Goal: Task Accomplishment & Management: Manage account settings

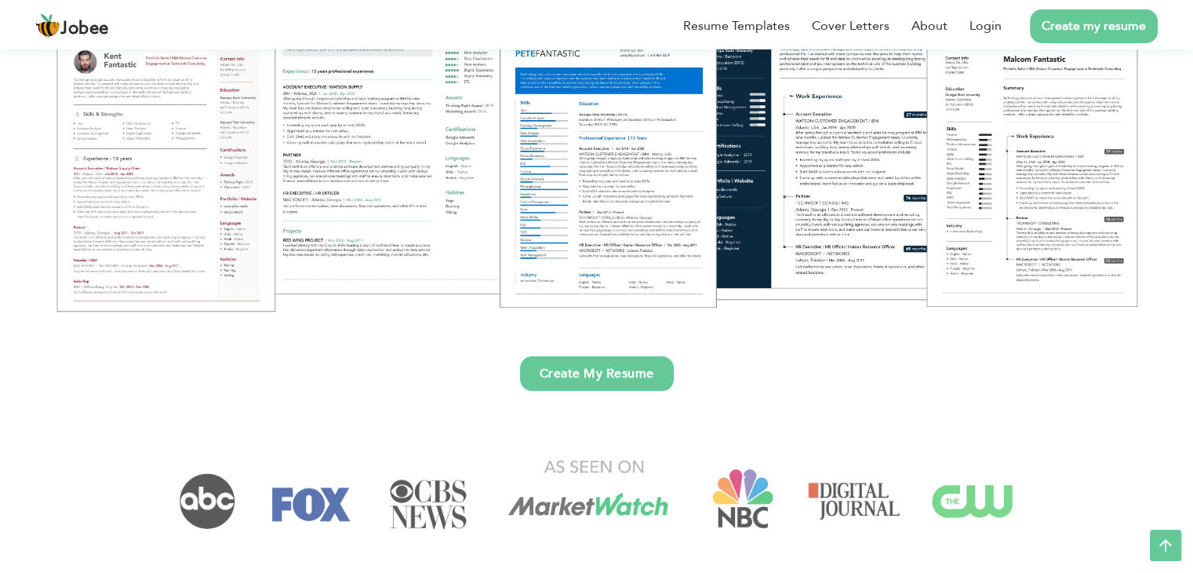
scroll to position [235, 0]
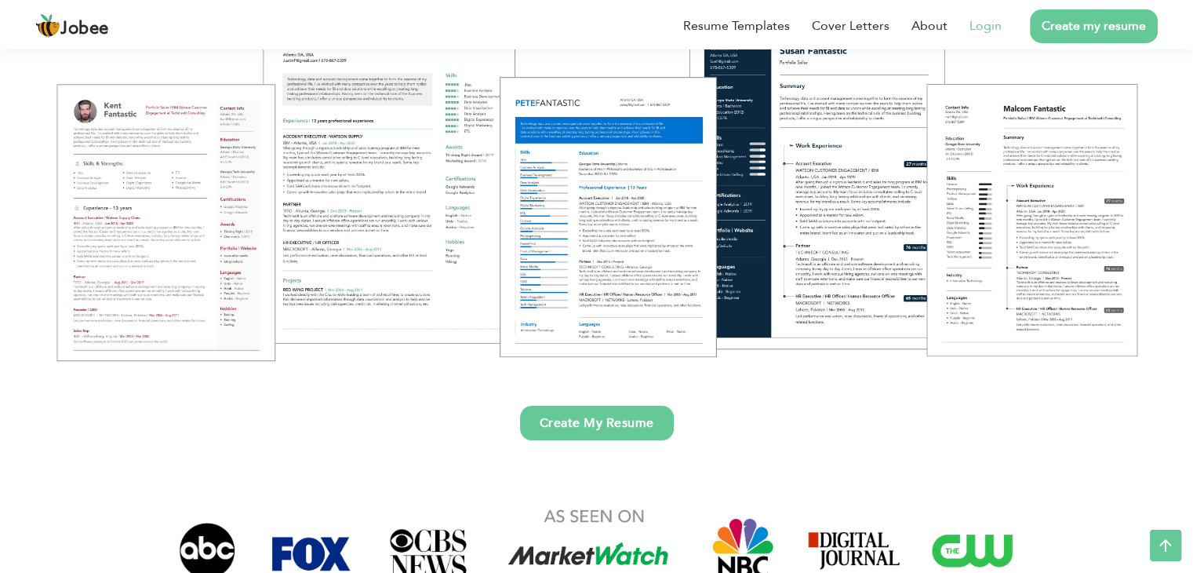
click at [986, 34] on link "Login" at bounding box center [986, 25] width 32 height 19
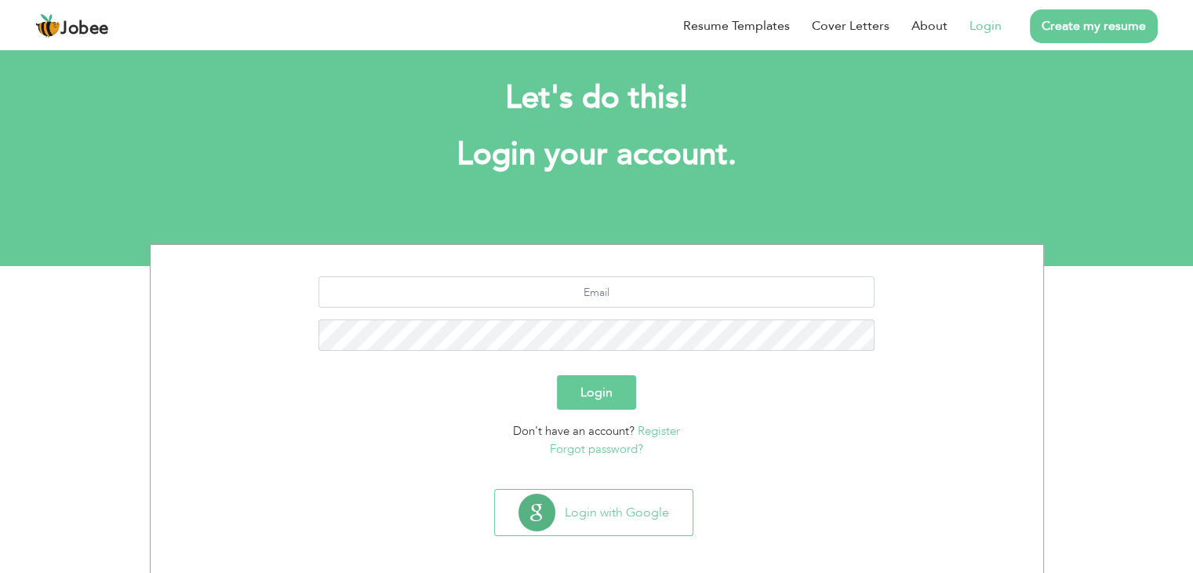
scroll to position [22, 0]
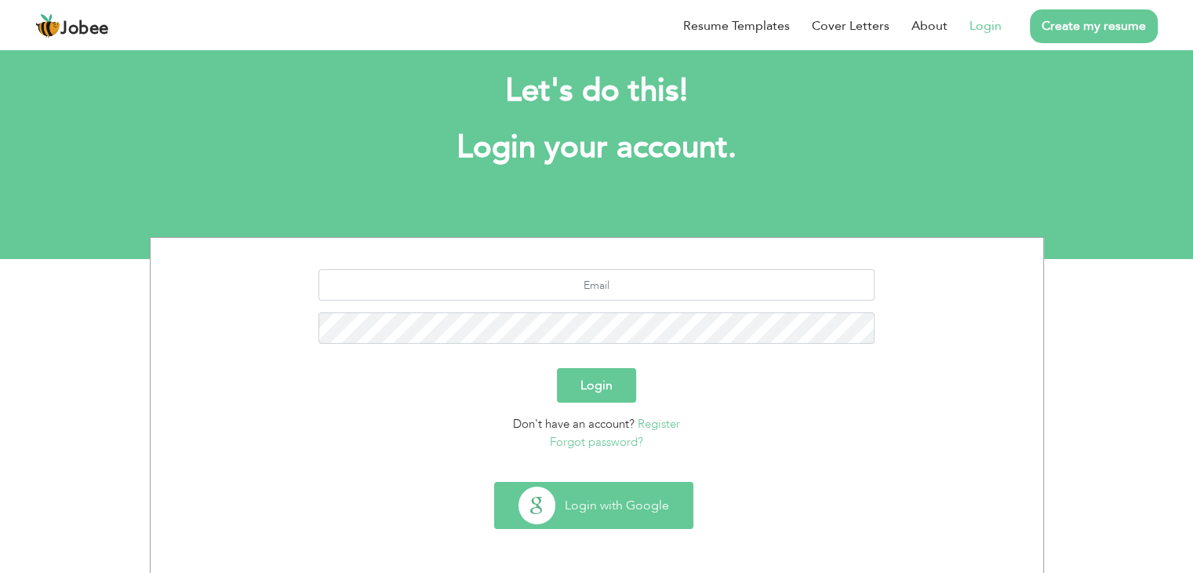
click at [615, 495] on button "Login with Google" at bounding box center [594, 506] width 198 height 46
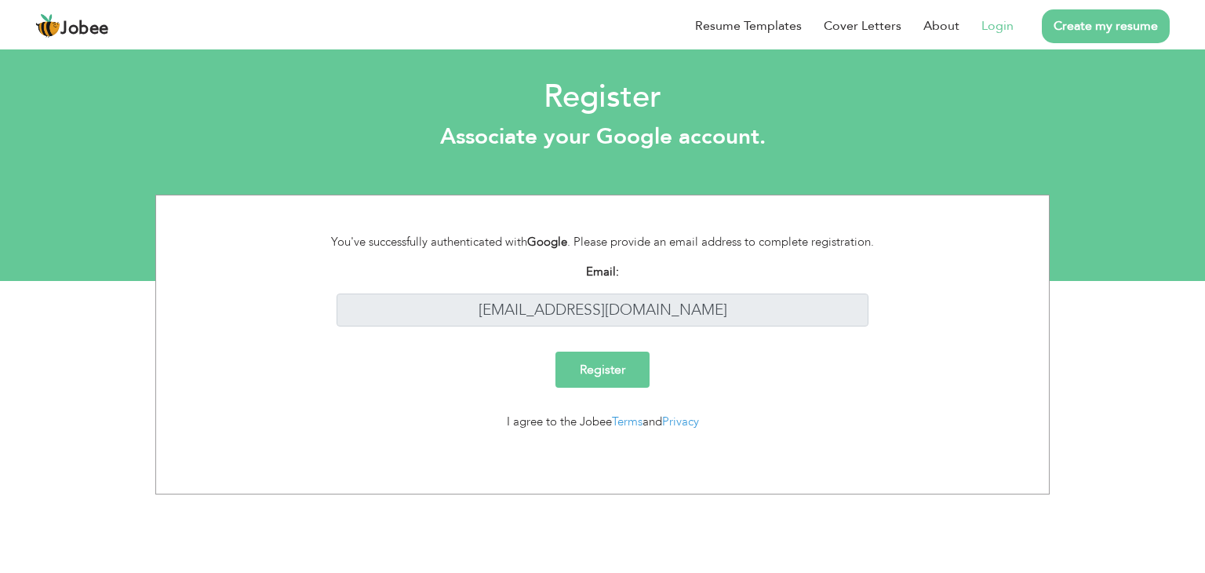
click at [592, 375] on input "Register" at bounding box center [602, 369] width 94 height 36
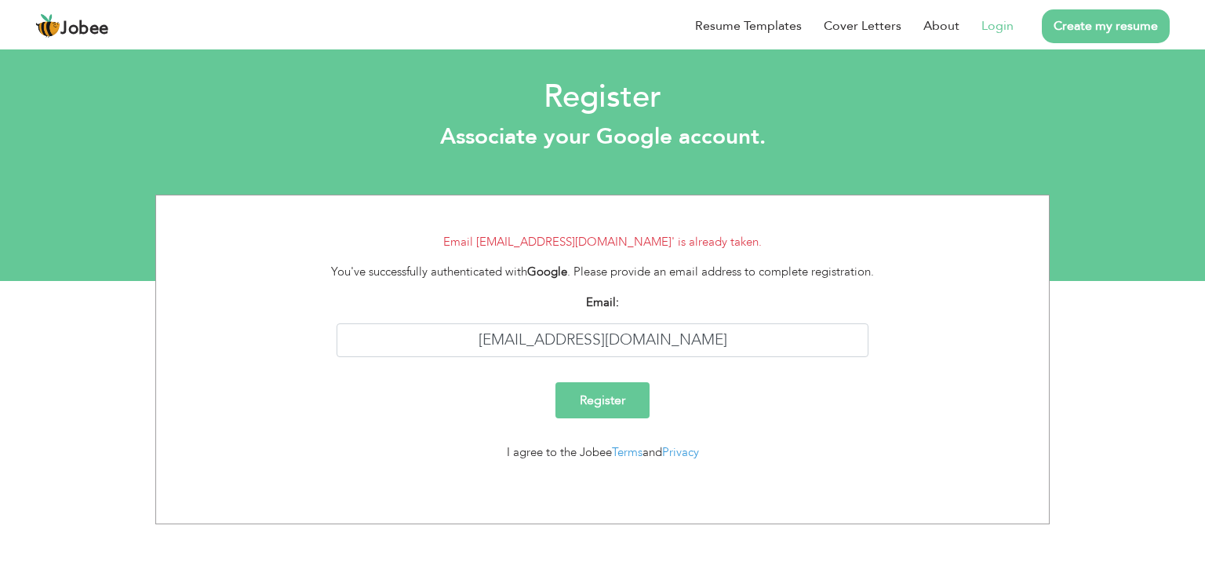
click at [1007, 29] on link "Login" at bounding box center [997, 25] width 32 height 19
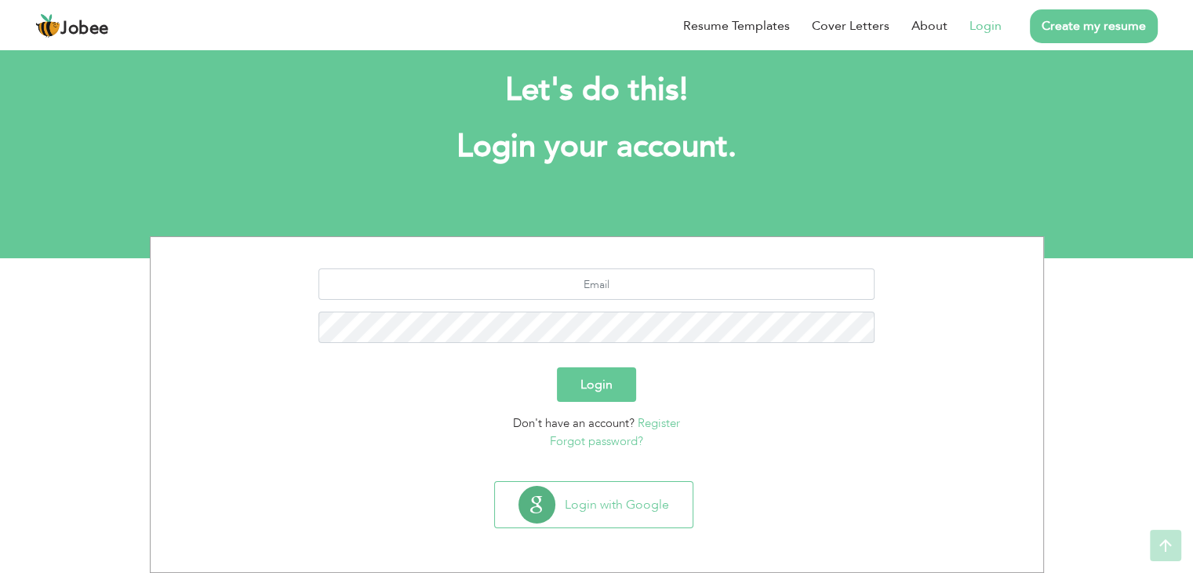
scroll to position [22, 0]
click at [585, 280] on input "text" at bounding box center [597, 284] width 556 height 31
type input "[EMAIL_ADDRESS][DOMAIN_NAME]"
click at [557, 368] on button "Login" at bounding box center [596, 385] width 79 height 35
drag, startPoint x: 596, startPoint y: 405, endPoint x: 600, endPoint y: 396, distance: 9.5
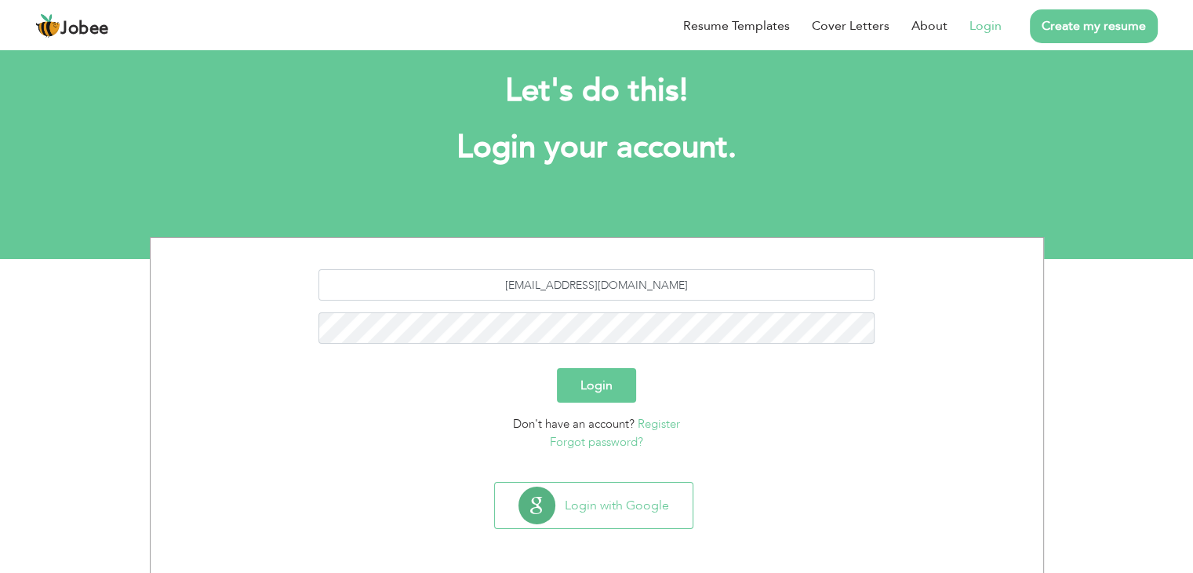
click at [596, 402] on form "saadharoon6800@gmail.com Login Don't have an account? Register Forgot password?" at bounding box center [596, 359] width 869 height 181
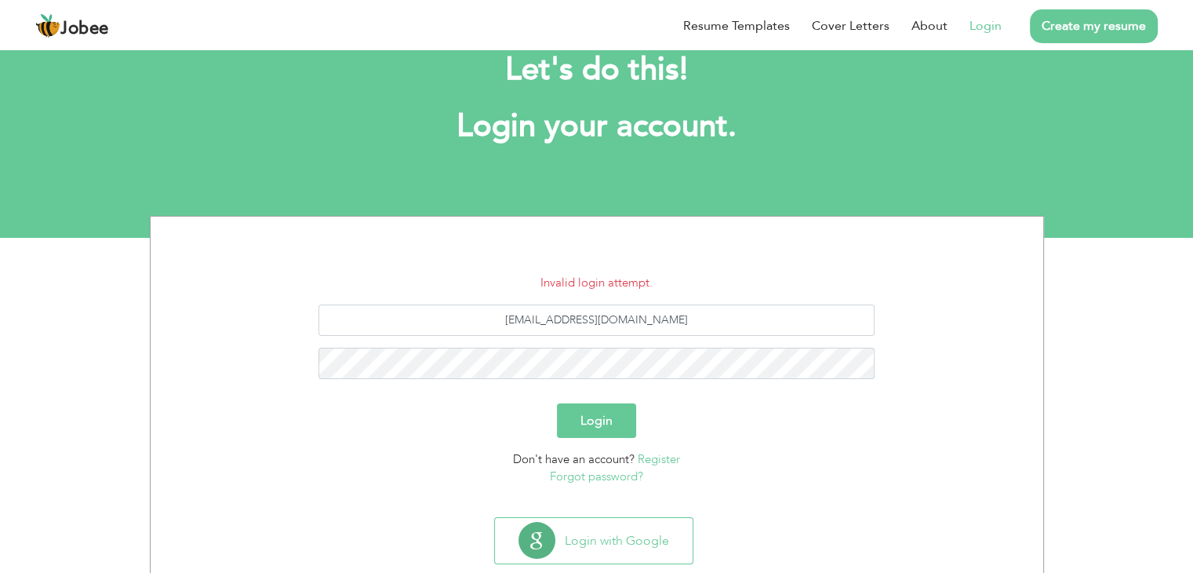
scroll to position [78, 0]
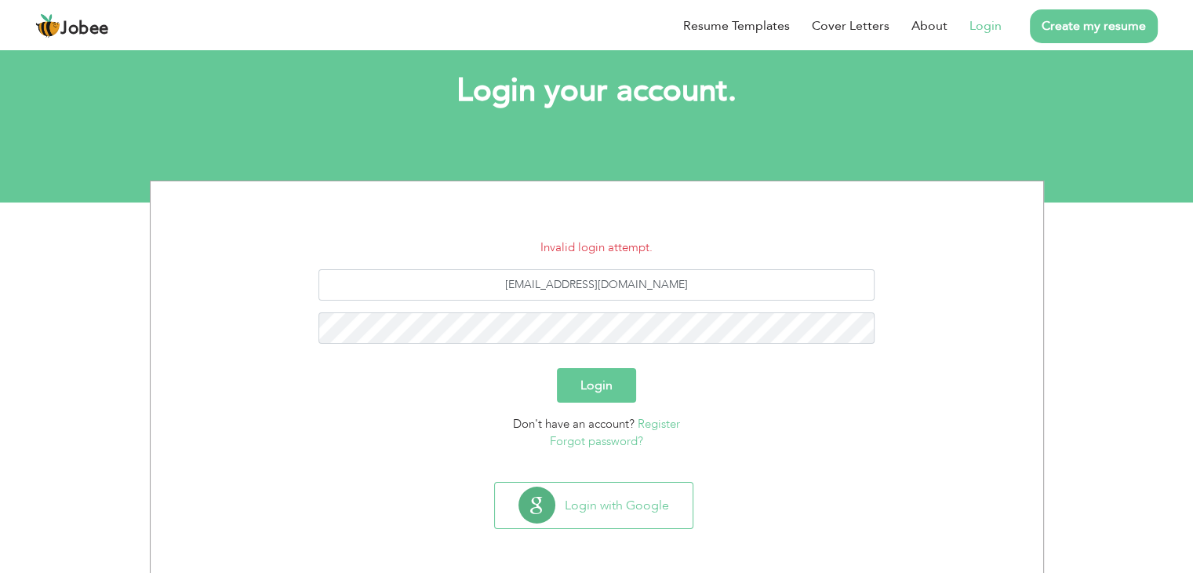
click at [617, 446] on link "Forgot password?" at bounding box center [596, 441] width 93 height 16
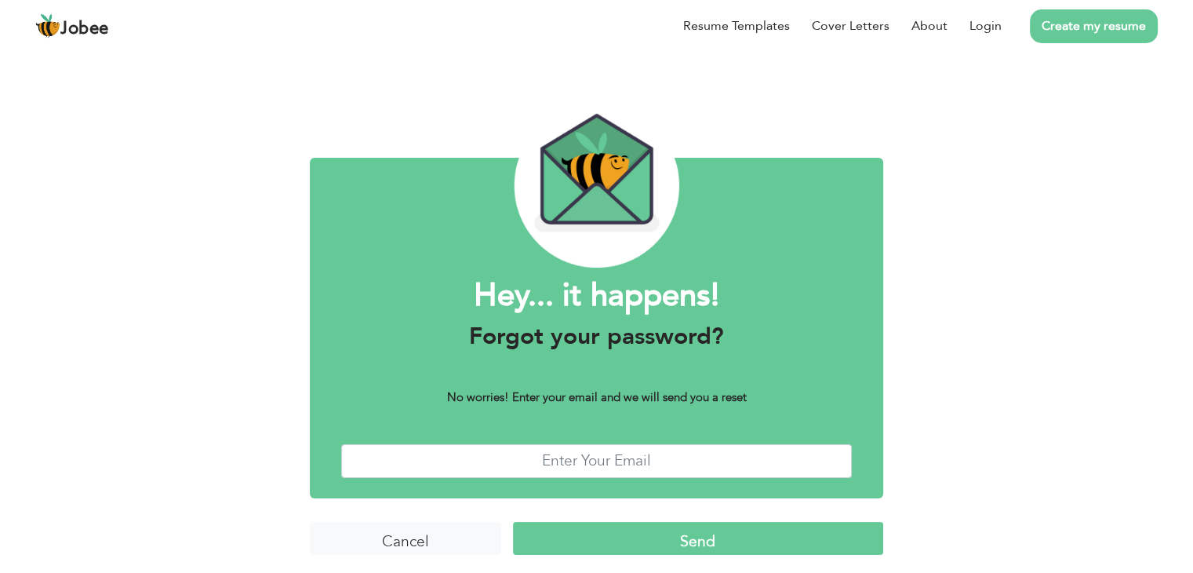
scroll to position [13, 0]
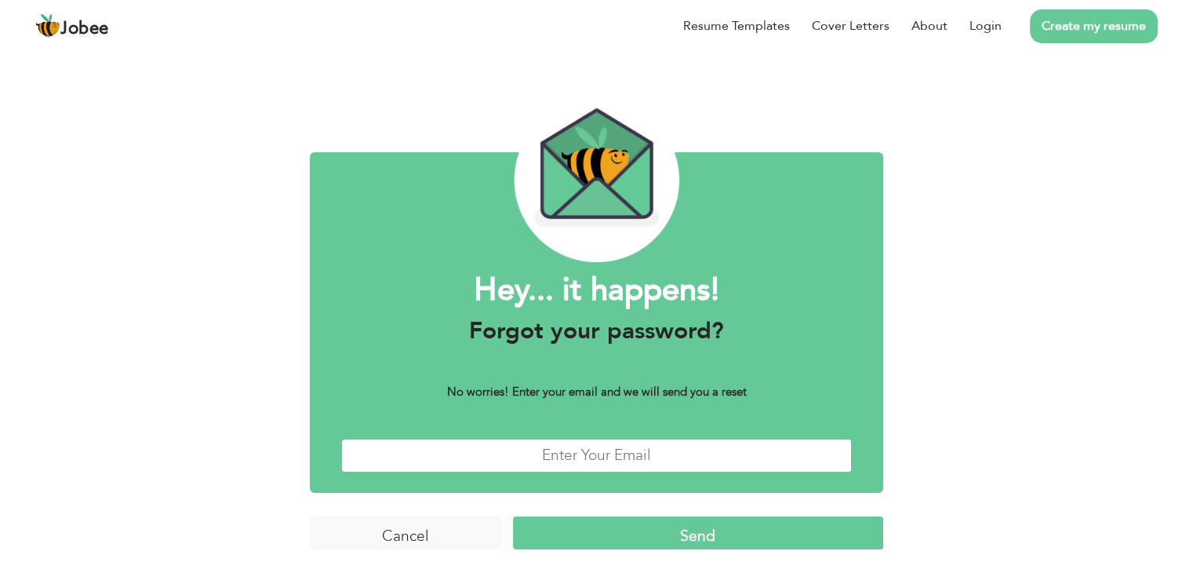
drag, startPoint x: 538, startPoint y: 459, endPoint x: 499, endPoint y: 453, distance: 39.7
click at [530, 454] on input "text" at bounding box center [596, 456] width 511 height 34
type input "[EMAIL_ADDRESS][DOMAIN_NAME]"
click at [601, 512] on form "Hey... it happens! Forgot your password? No worries! Enter your email and we wi…" at bounding box center [597, 385] width 574 height 373
click at [608, 523] on input "Send" at bounding box center [698, 533] width 370 height 34
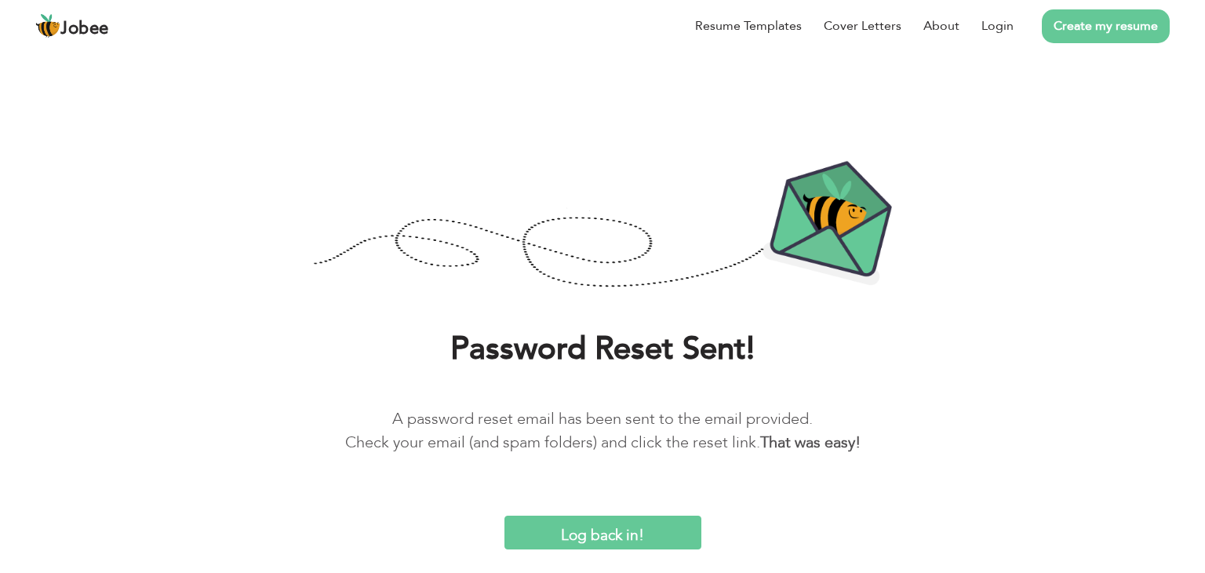
click at [619, 515] on input "Log back in!" at bounding box center [602, 532] width 197 height 34
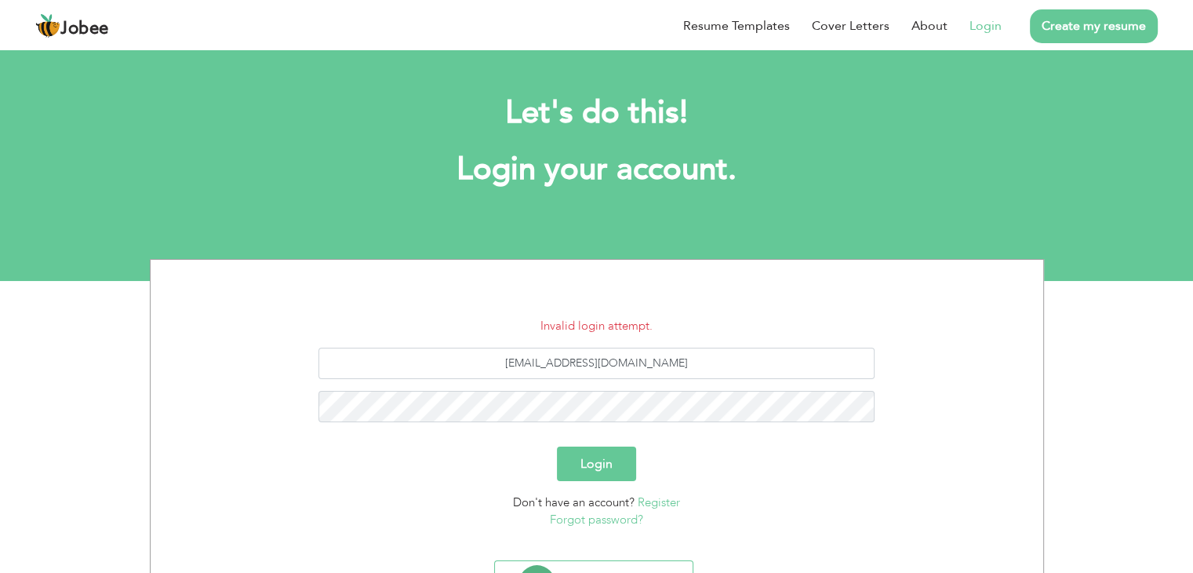
click at [620, 385] on div "[EMAIL_ADDRESS][DOMAIN_NAME]" at bounding box center [596, 391] width 869 height 86
click at [557, 446] on button "Login" at bounding box center [596, 463] width 79 height 35
click at [600, 451] on button "Login" at bounding box center [596, 463] width 79 height 35
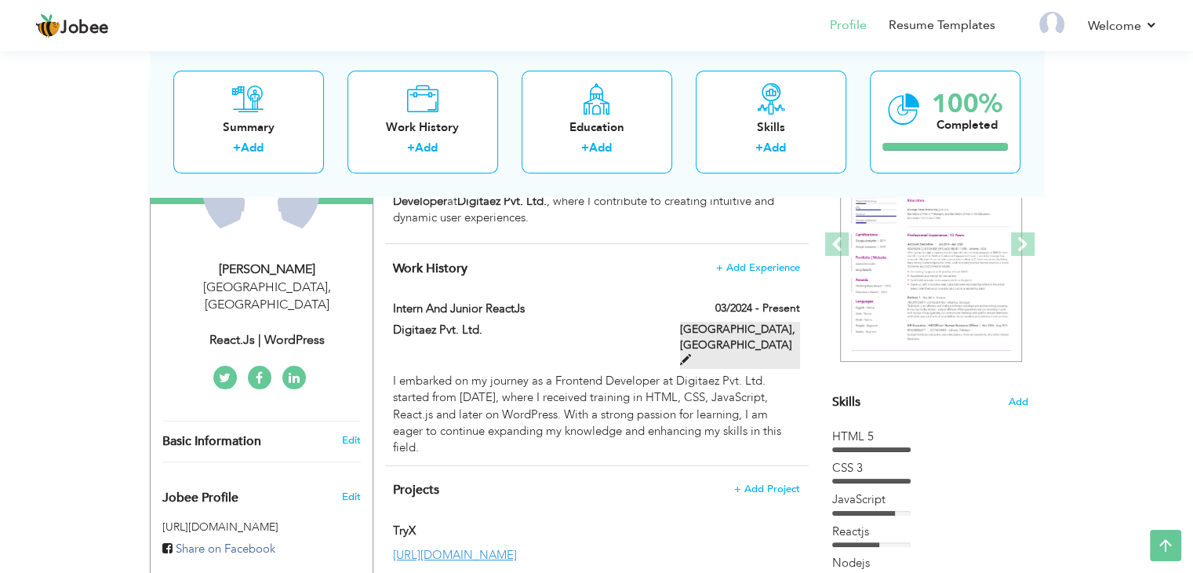
scroll to position [53, 0]
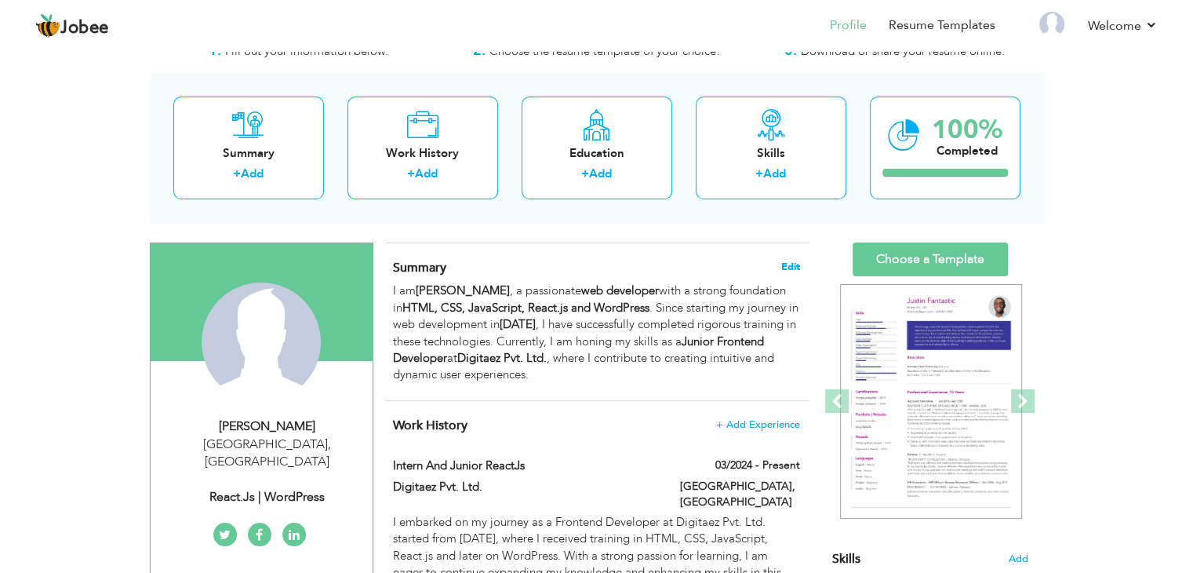
click at [785, 261] on span "Edit" at bounding box center [790, 266] width 19 height 11
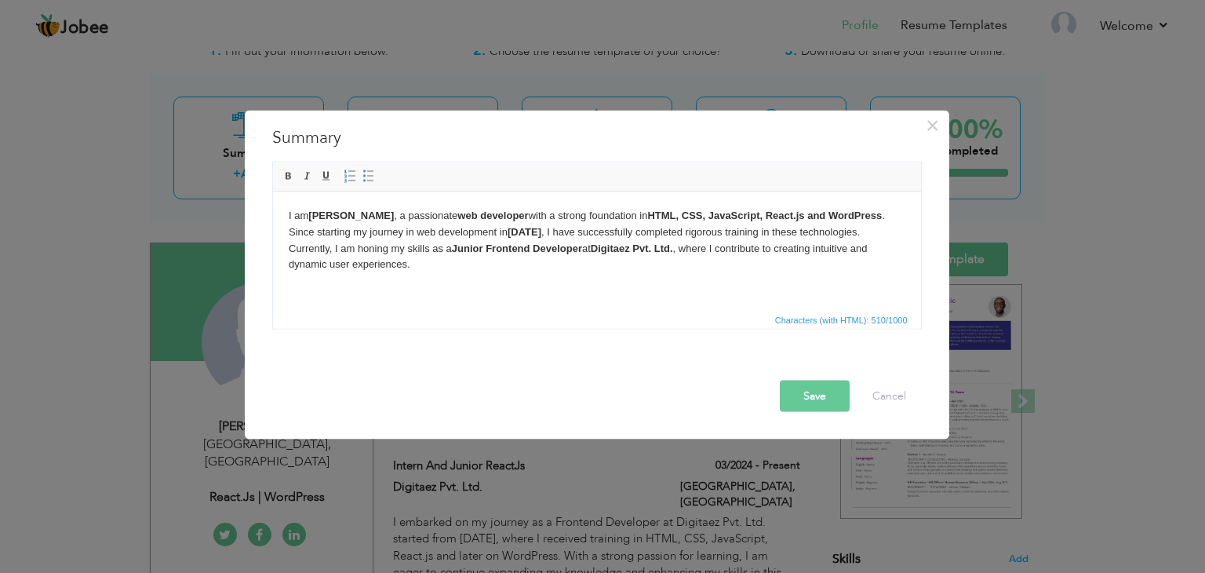
click at [492, 276] on html "I am Saad Haroon , a passionate web developer with a strong foundation in HTML,…" at bounding box center [596, 239] width 648 height 97
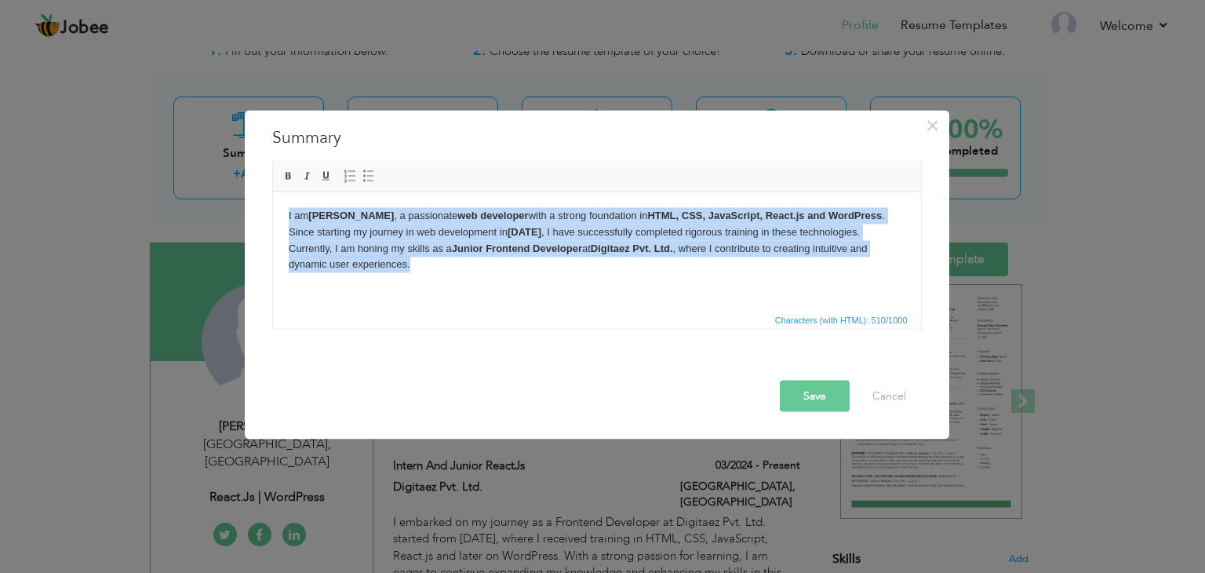
copy body "I am Saad Haroon , a passionate web developer with a strong foundation in HTML,…"
click at [424, 283] on html "I am Saad Haroon , a passionate web developer with a strong foundation in HTML,…" at bounding box center [596, 239] width 648 height 97
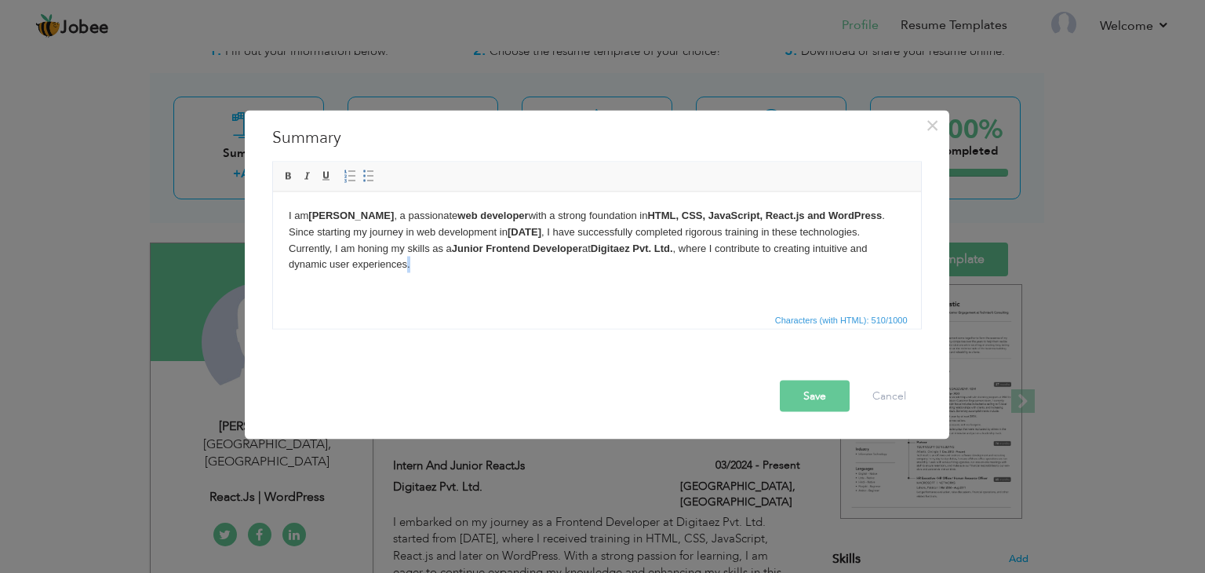
click at [424, 283] on html "I am Saad Haroon , a passionate web developer with a strong foundation in HTML,…" at bounding box center [596, 239] width 648 height 97
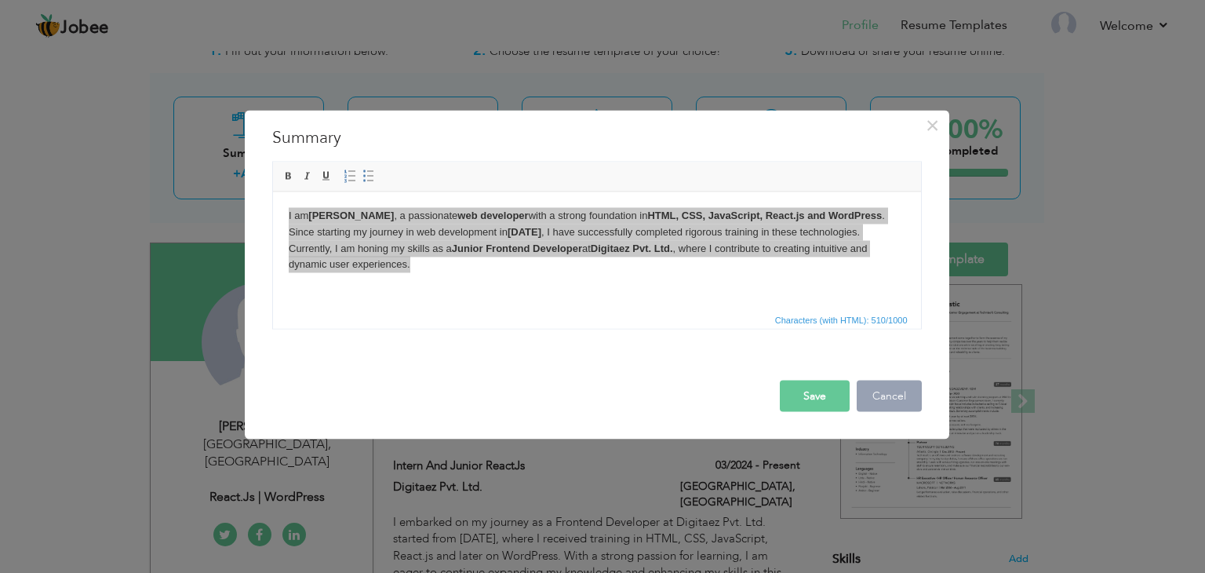
click at [897, 384] on button "Cancel" at bounding box center [889, 396] width 65 height 31
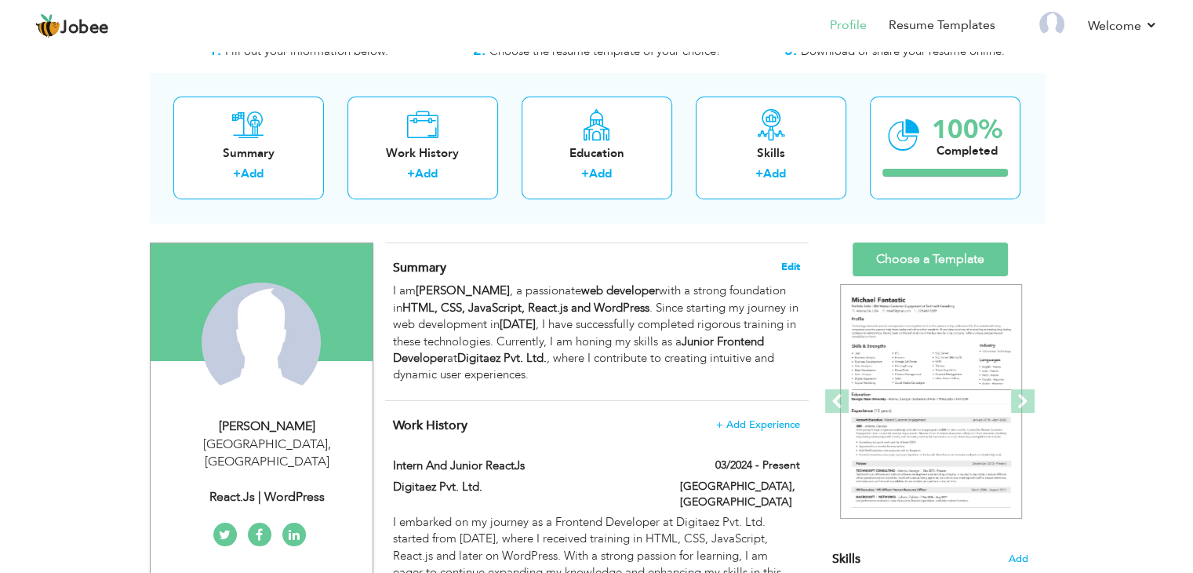
click at [781, 264] on span "Edit" at bounding box center [790, 266] width 19 height 11
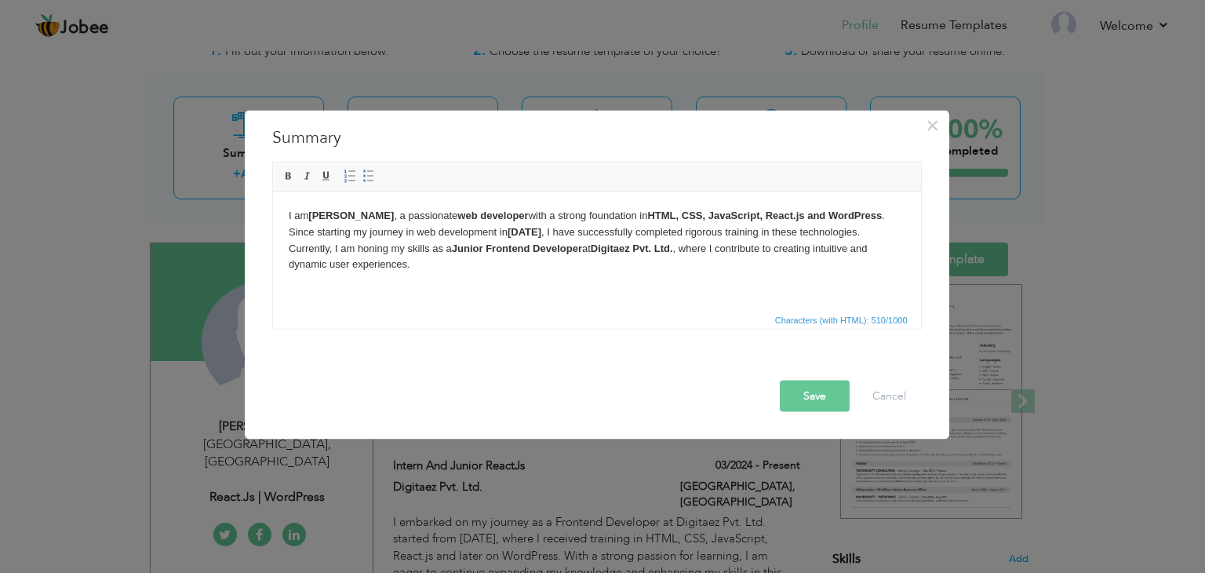
click at [605, 288] on html "I am Saad Haroon , a passionate web developer with a strong foundation in HTML,…" at bounding box center [596, 239] width 648 height 97
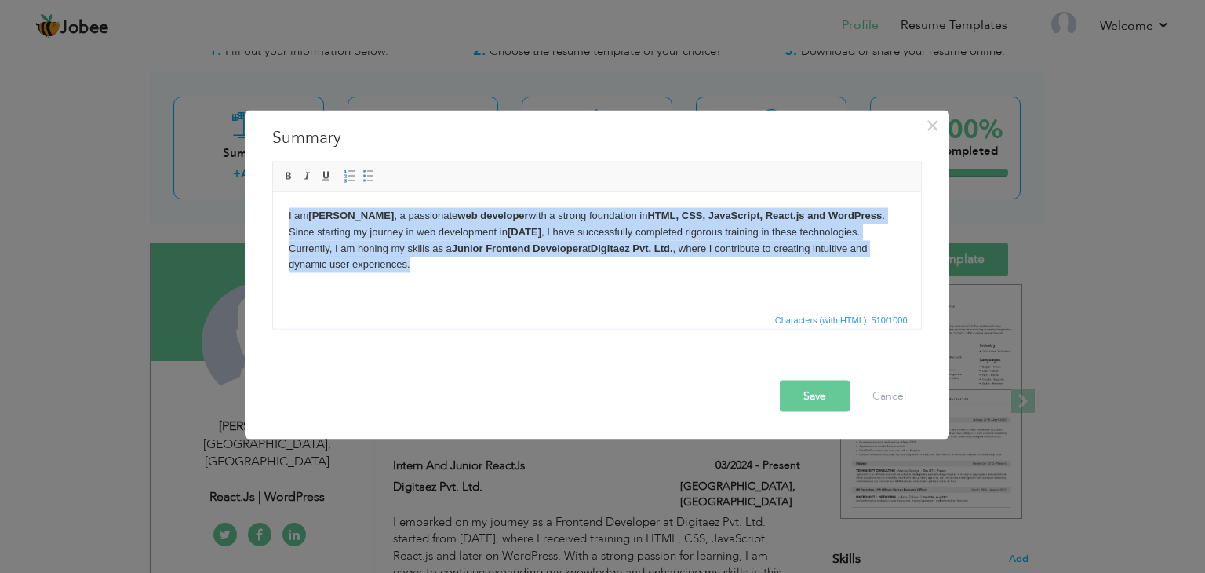
copy body "I am Saad Haroon , a passionate web developer with a strong foundation in HTML,…"
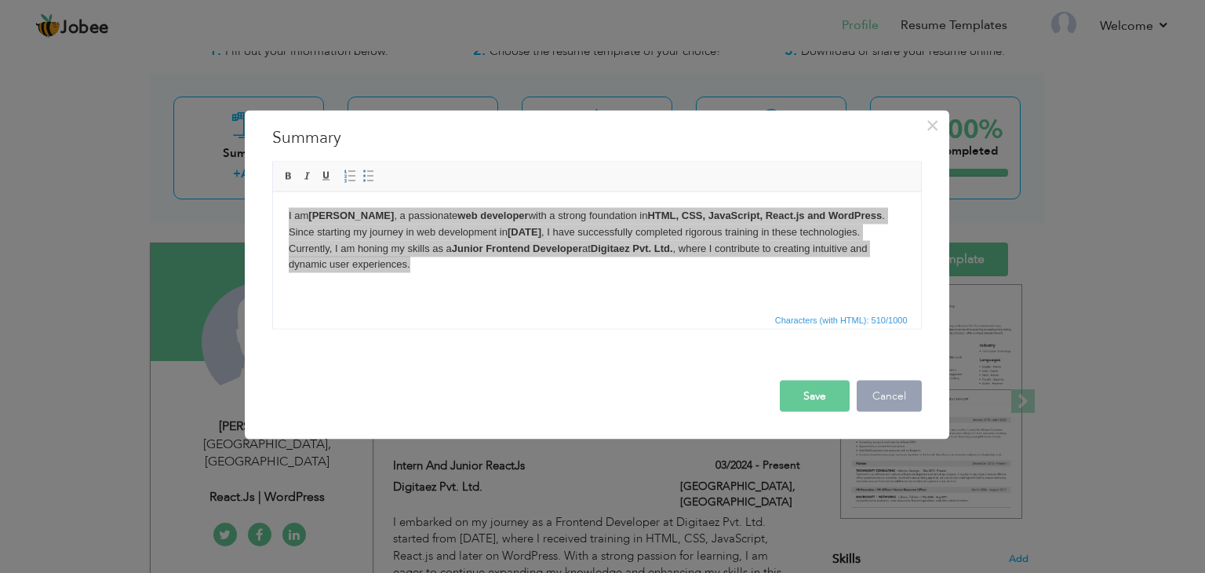
click at [889, 406] on button "Cancel" at bounding box center [889, 396] width 65 height 31
